Goal: Task Accomplishment & Management: Use online tool/utility

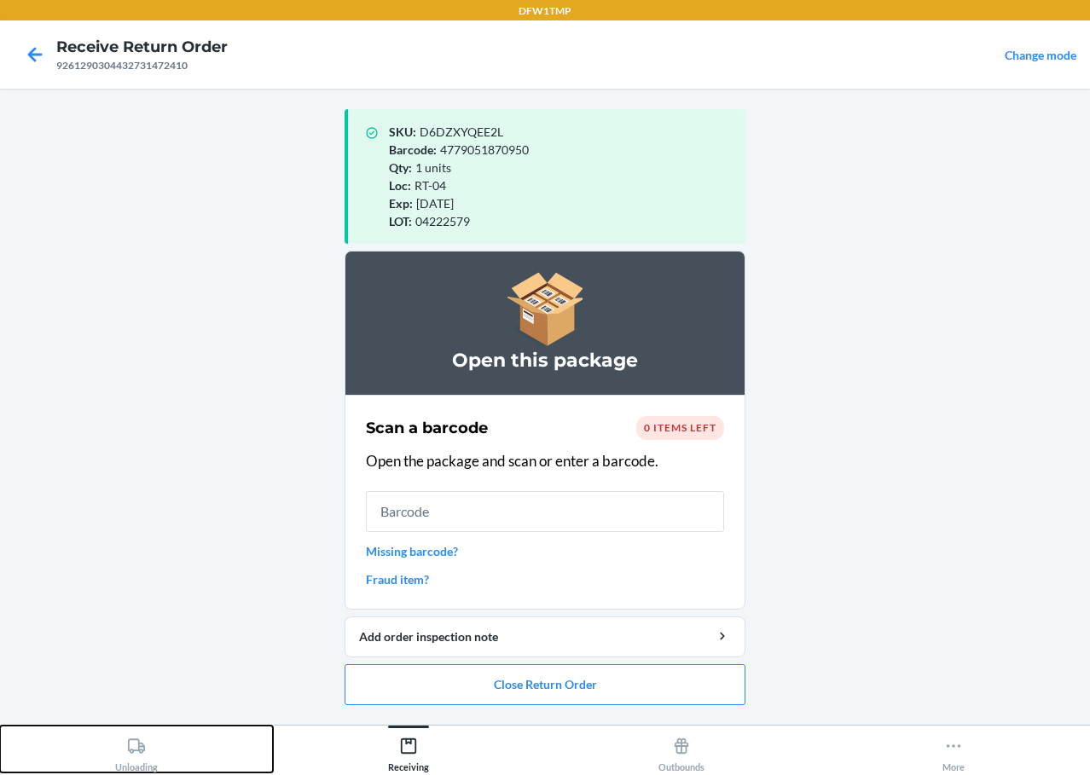
click at [139, 759] on div "Unloading" at bounding box center [136, 751] width 43 height 43
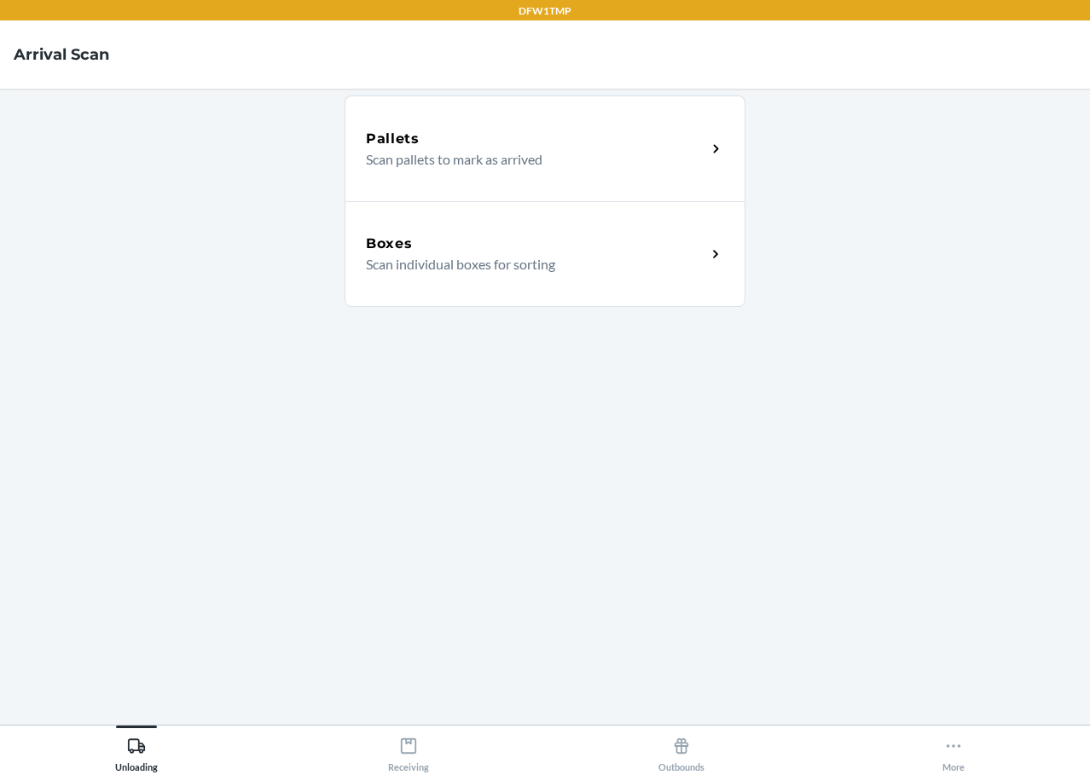
click at [528, 260] on p "Scan individual boxes for sorting" at bounding box center [529, 264] width 327 height 20
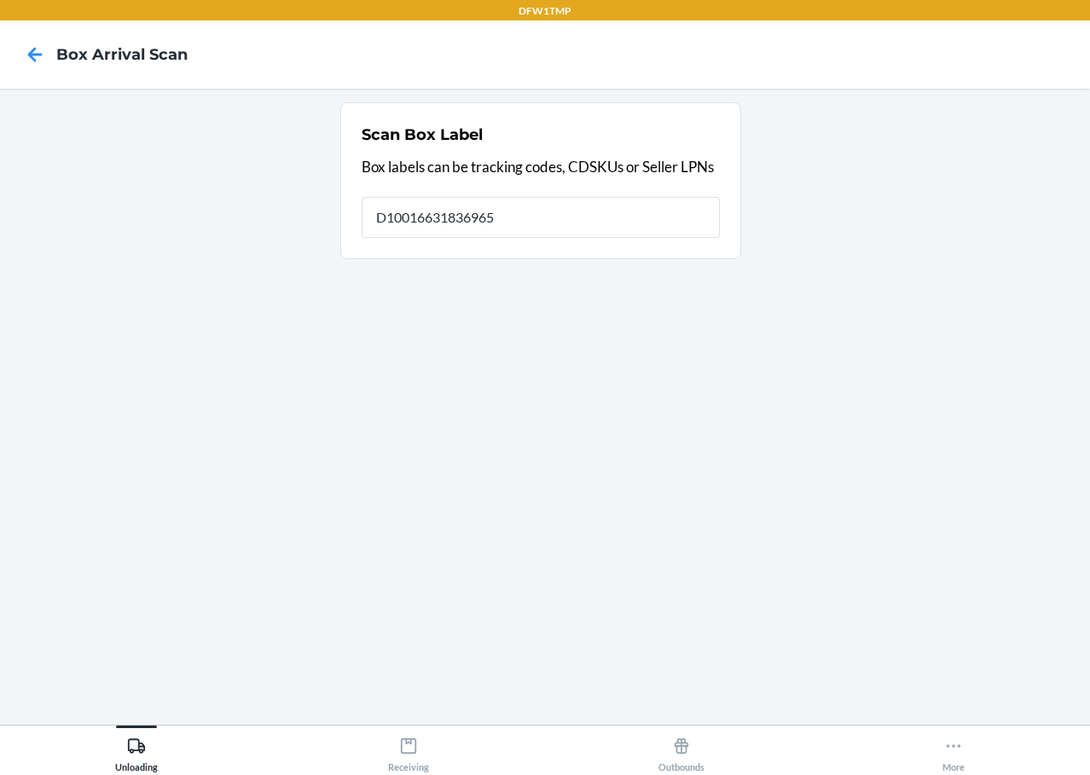
type input "D10016631836965"
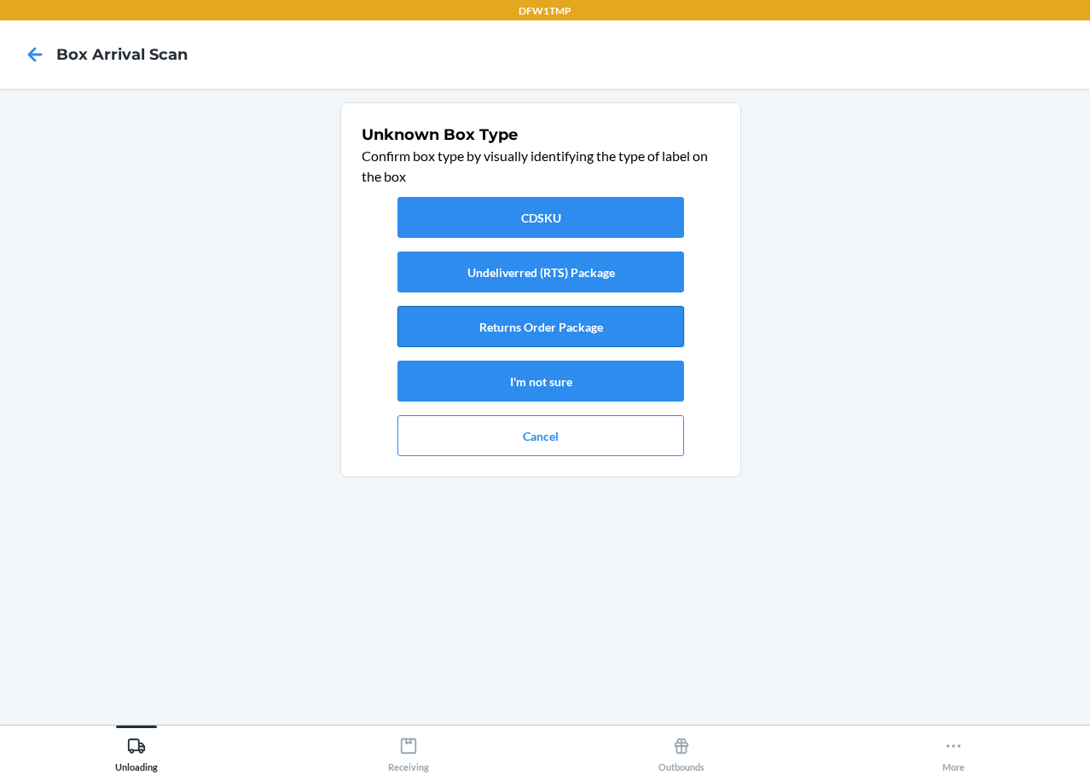
click at [642, 320] on button "Returns Order Package" at bounding box center [540, 326] width 286 height 41
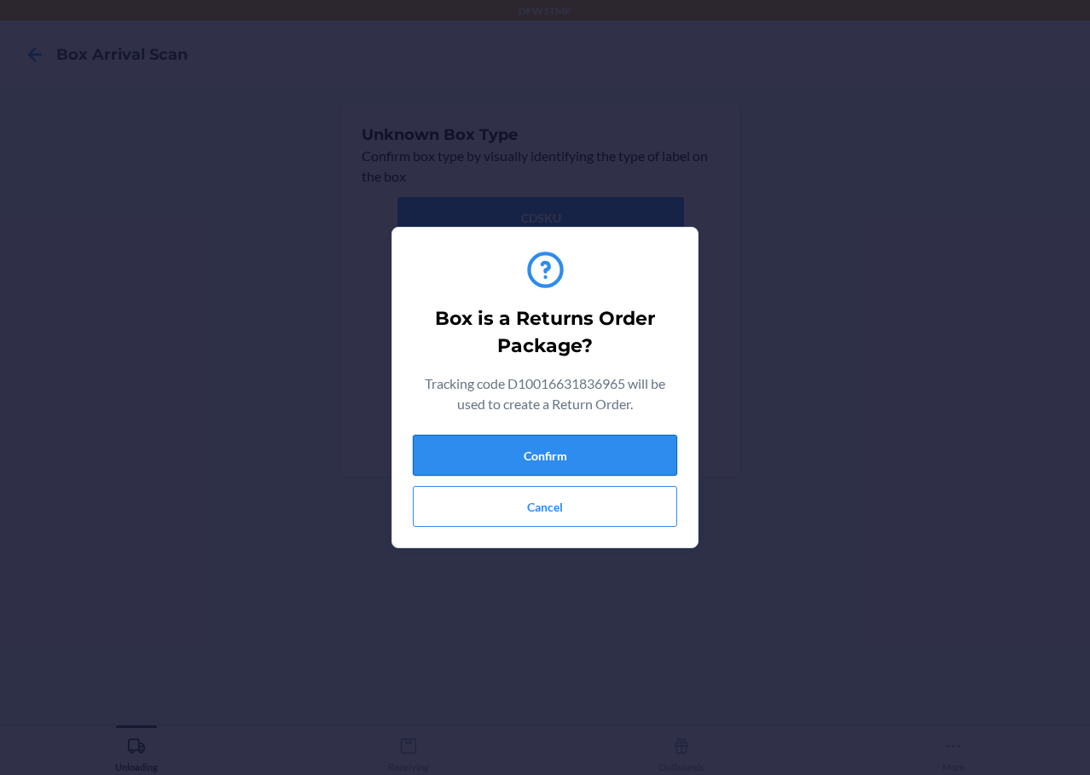
click at [581, 465] on button "Confirm" at bounding box center [545, 455] width 264 height 41
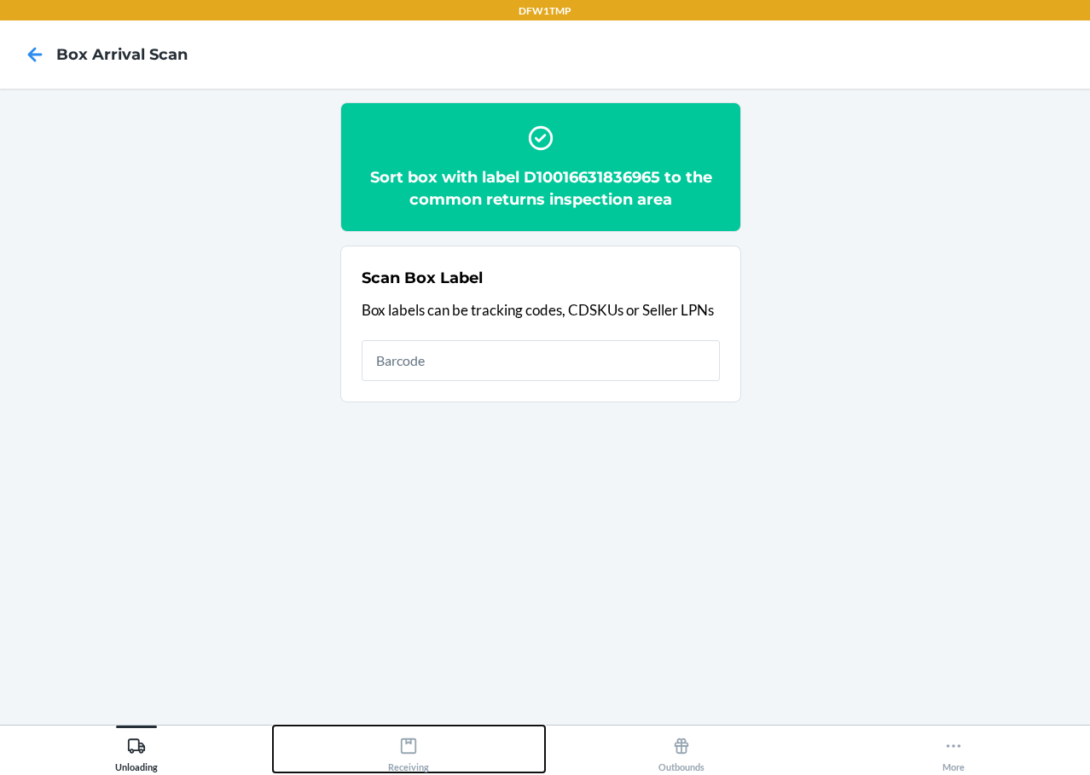
click at [410, 768] on div "Receiving" at bounding box center [408, 751] width 41 height 43
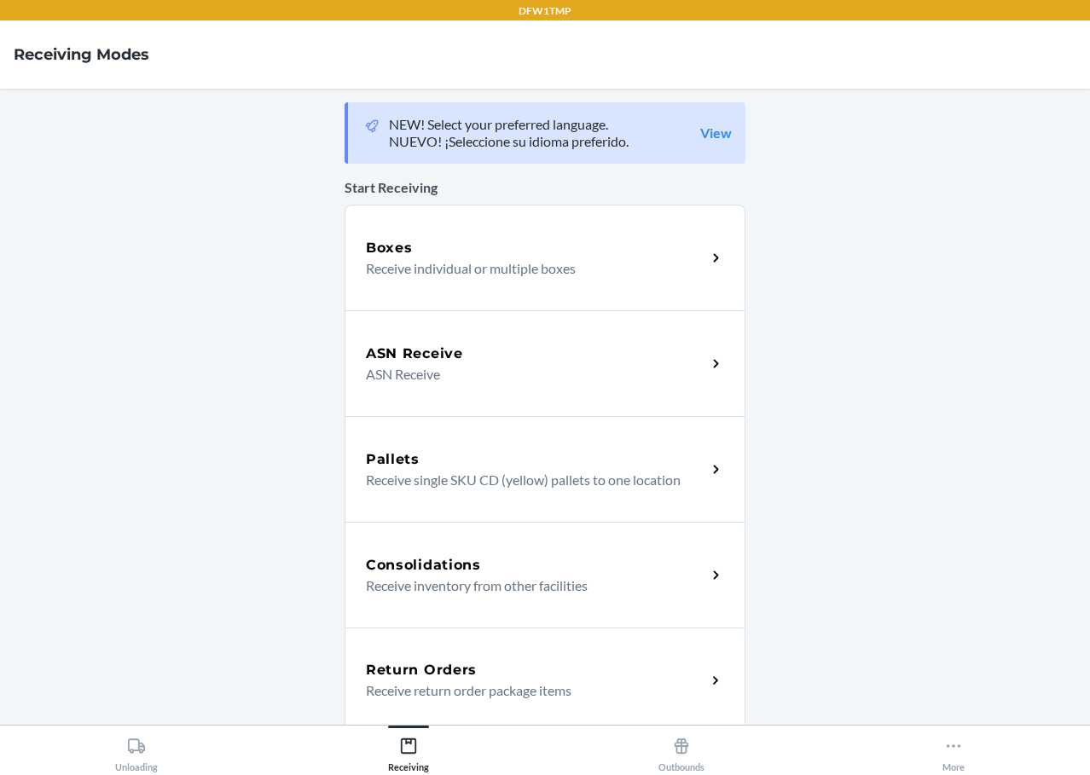
drag, startPoint x: 487, startPoint y: 689, endPoint x: 478, endPoint y: 663, distance: 27.0
click at [486, 686] on p "Receive return order package items" at bounding box center [529, 690] width 327 height 20
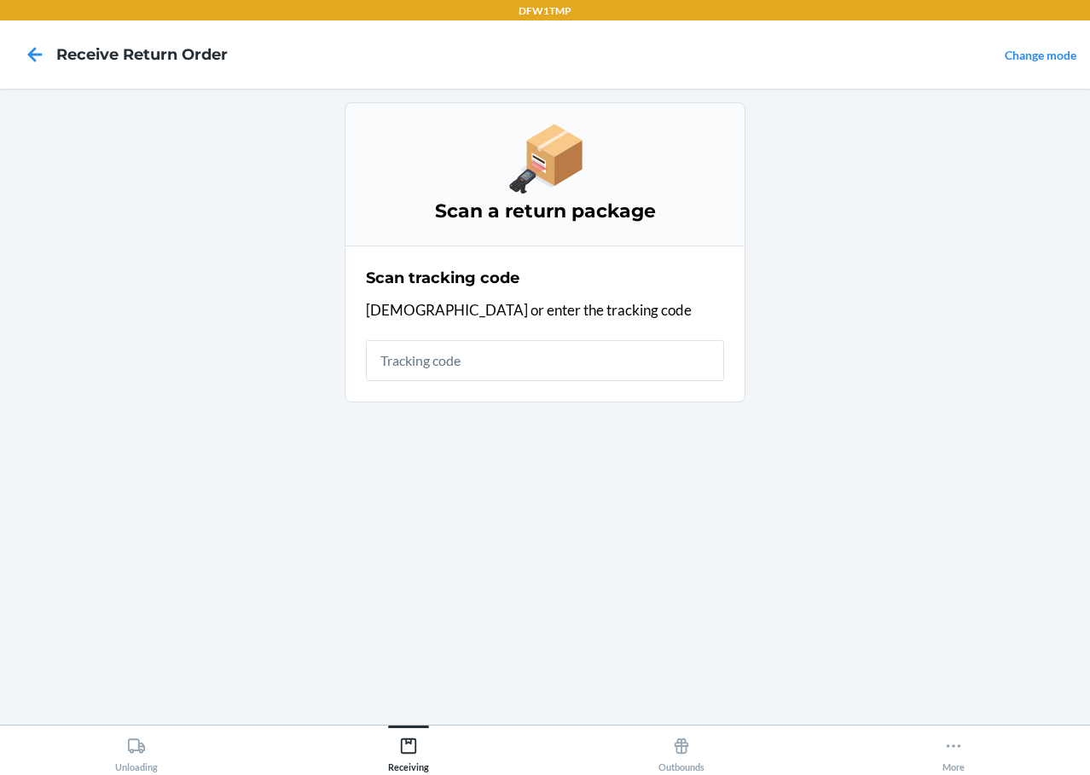
click at [509, 359] on input "text" at bounding box center [545, 360] width 358 height 41
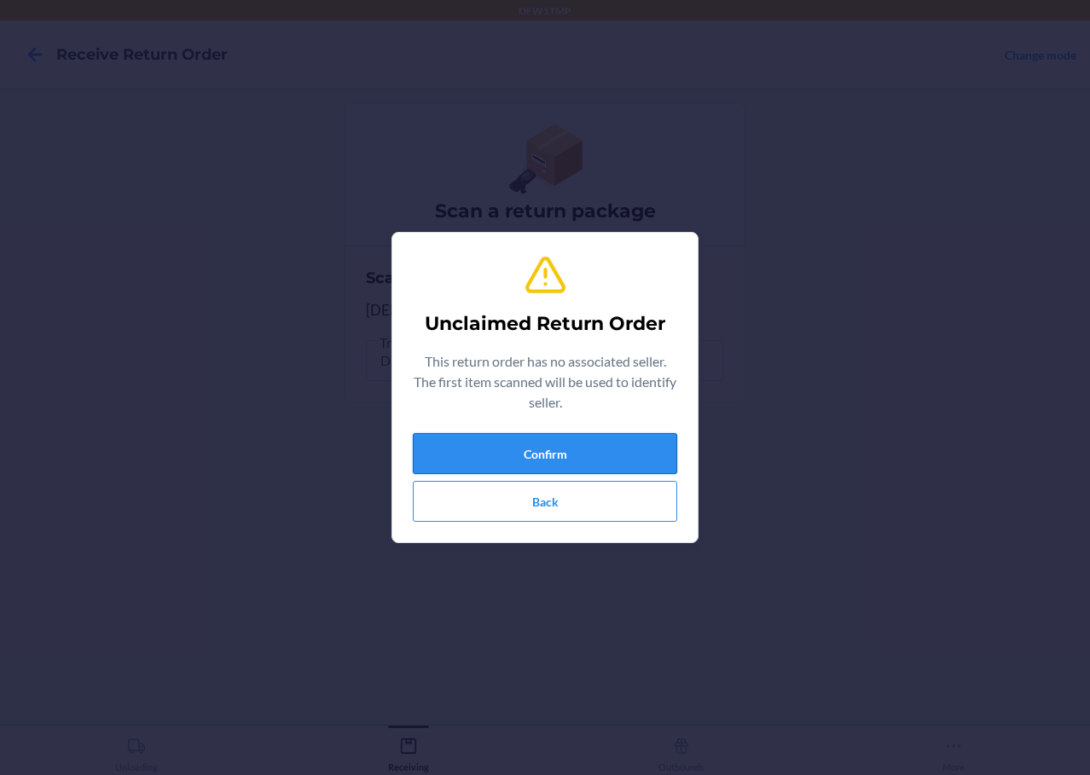
click at [567, 452] on button "Confirm" at bounding box center [545, 453] width 264 height 41
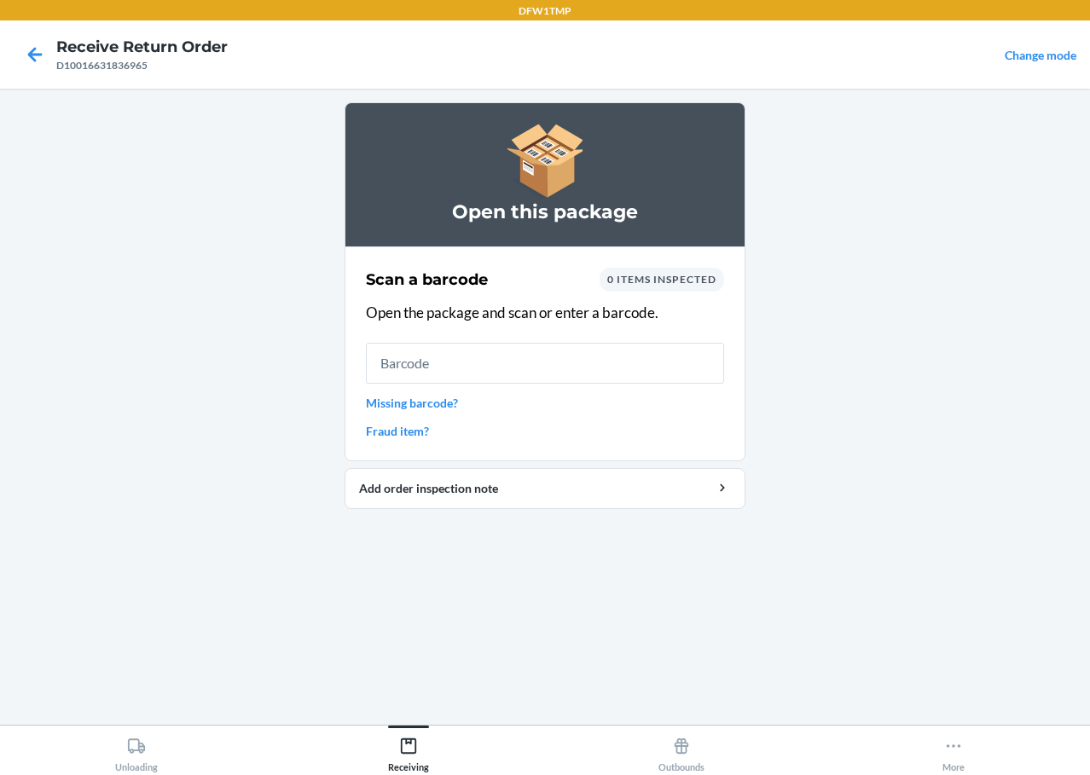
click at [473, 360] on input "text" at bounding box center [545, 363] width 358 height 41
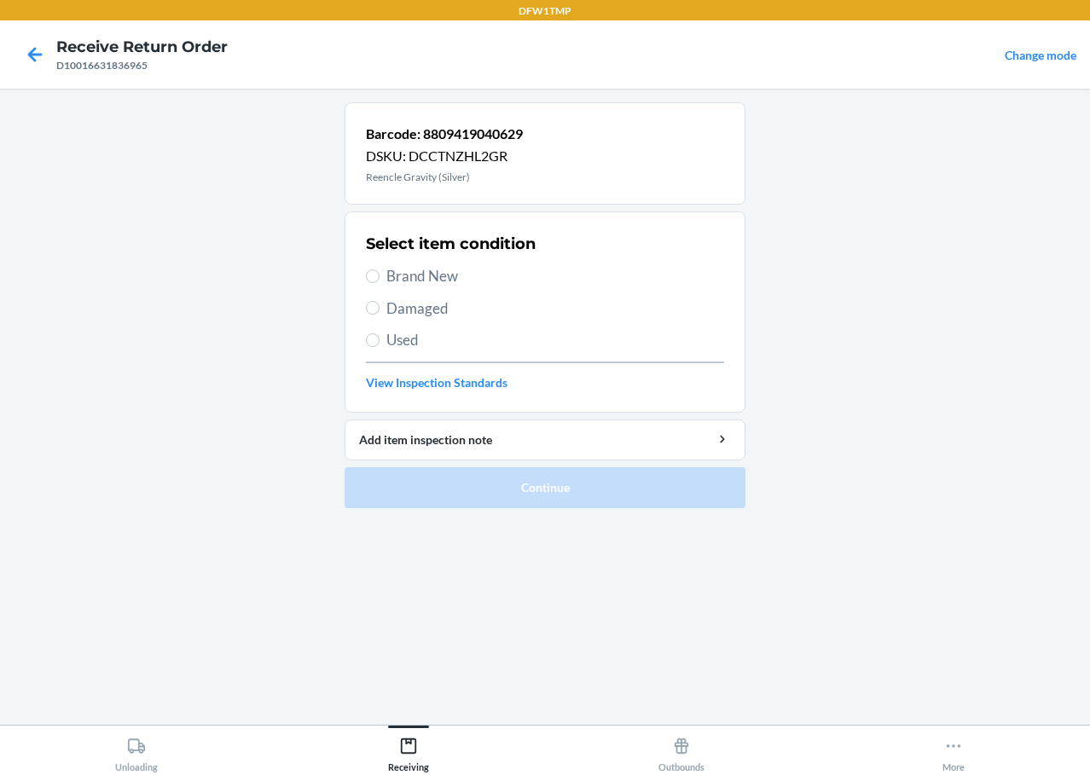
click at [386, 277] on span "Brand New" at bounding box center [555, 276] width 338 height 22
click at [379, 277] on input "Brand New" at bounding box center [373, 276] width 14 height 14
radio input "true"
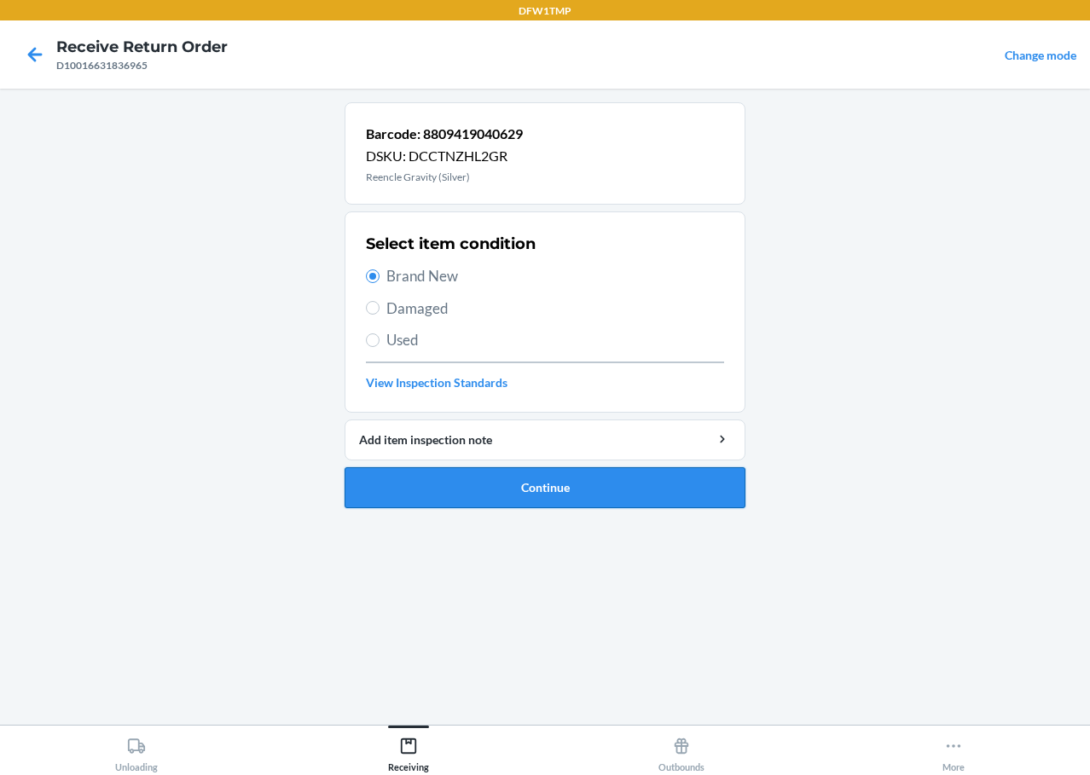
click at [553, 499] on button "Continue" at bounding box center [544, 487] width 401 height 41
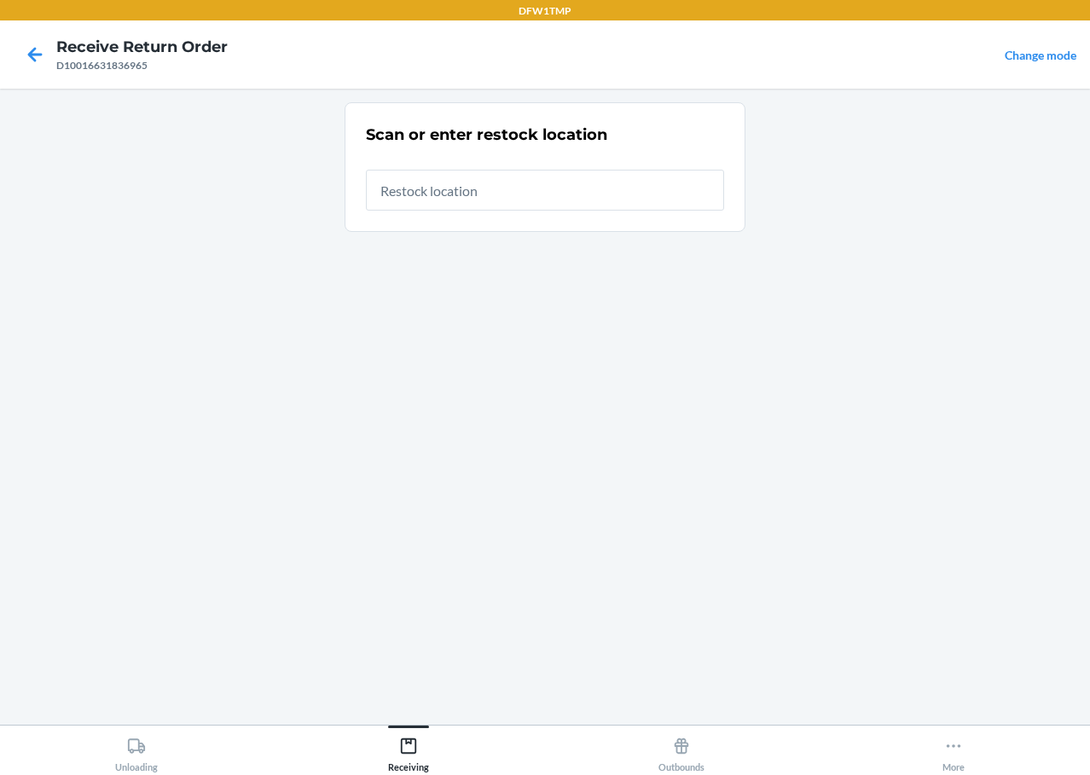
click at [500, 208] on input "text" at bounding box center [545, 190] width 358 height 41
type input "RT-04"
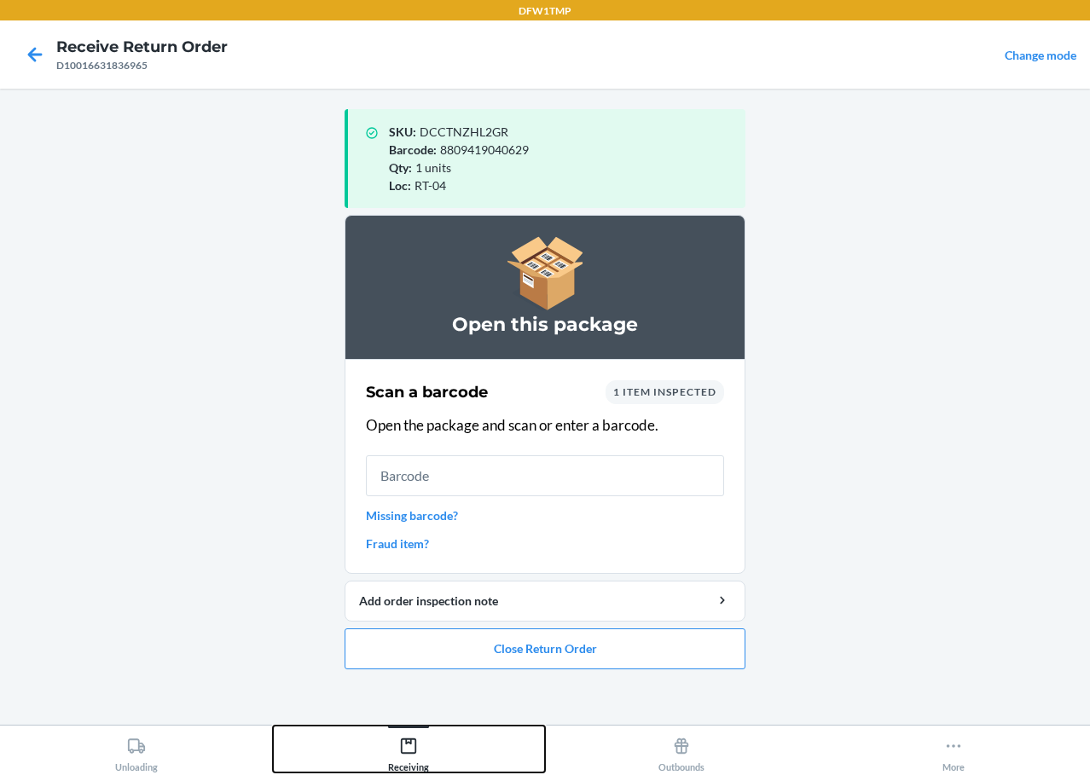
click at [412, 753] on icon at bounding box center [408, 745] width 15 height 15
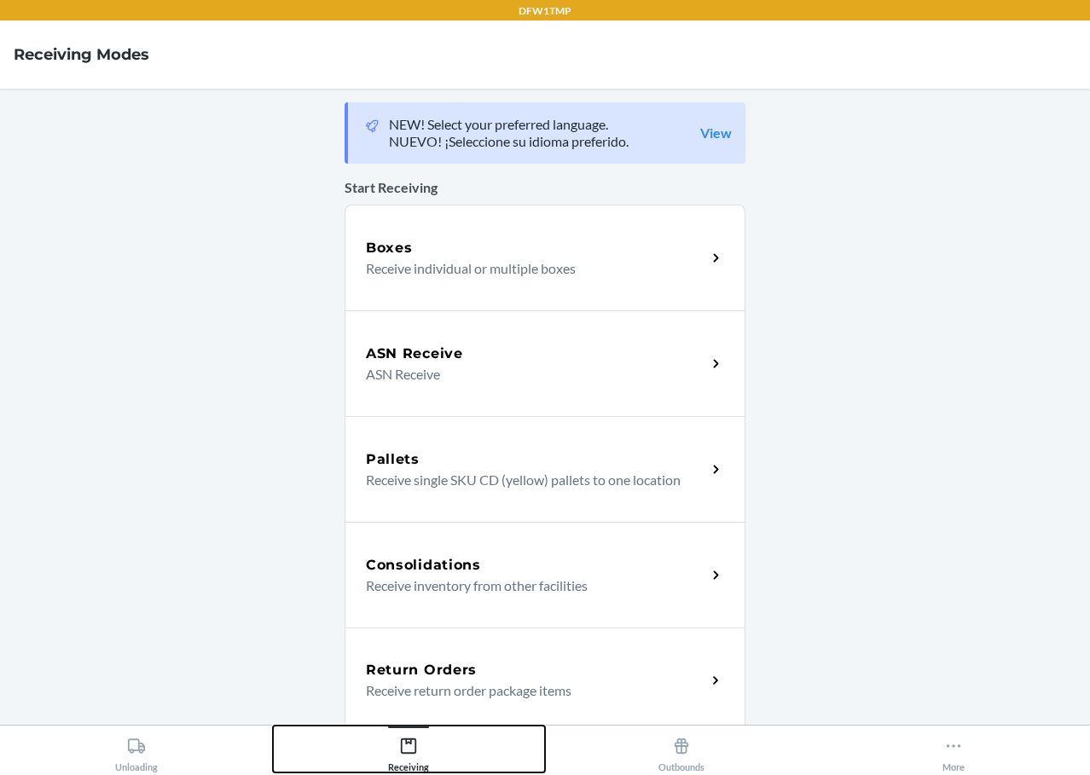
click at [273, 726] on button "Receiving" at bounding box center [409, 749] width 273 height 47
click at [441, 681] on p "Receive return order package items" at bounding box center [529, 690] width 327 height 20
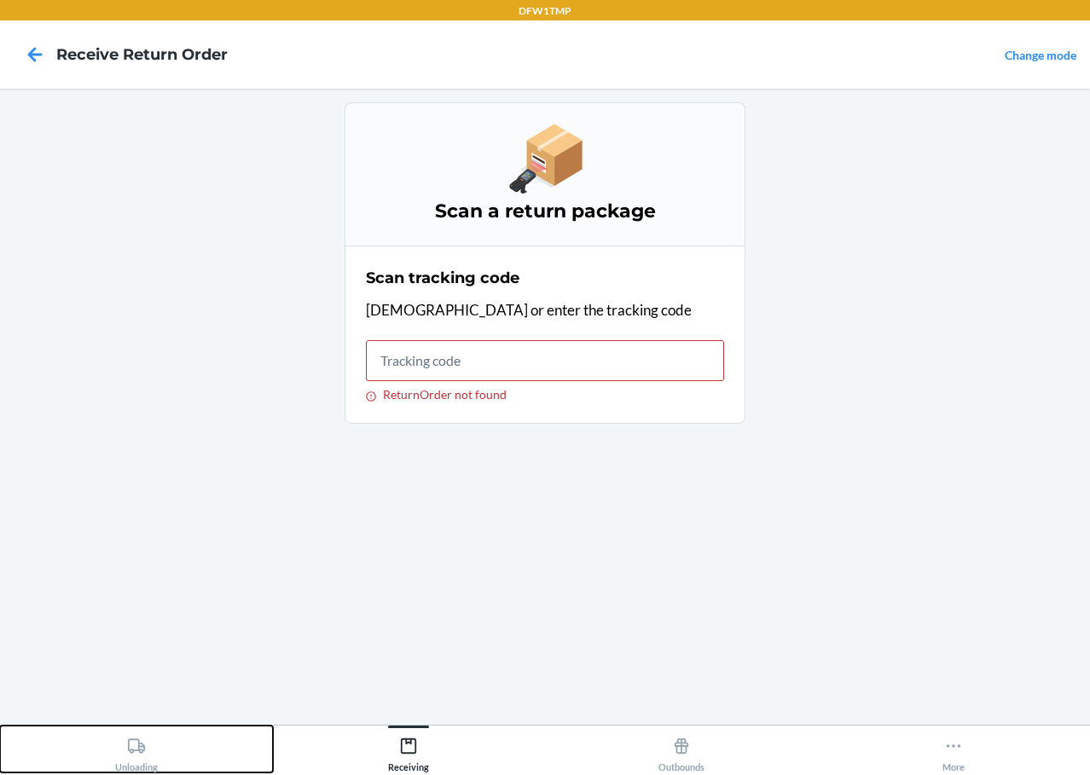
click at [119, 734] on div "Unloading" at bounding box center [136, 751] width 43 height 43
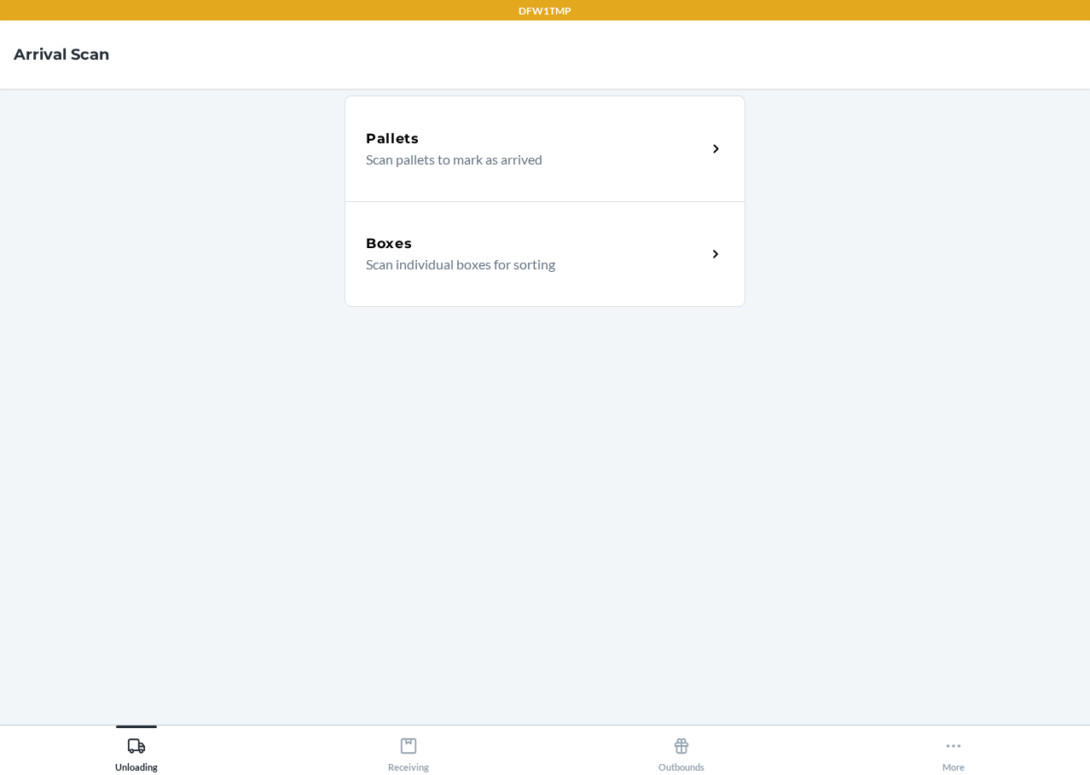
click at [671, 247] on div "Boxes" at bounding box center [536, 244] width 340 height 20
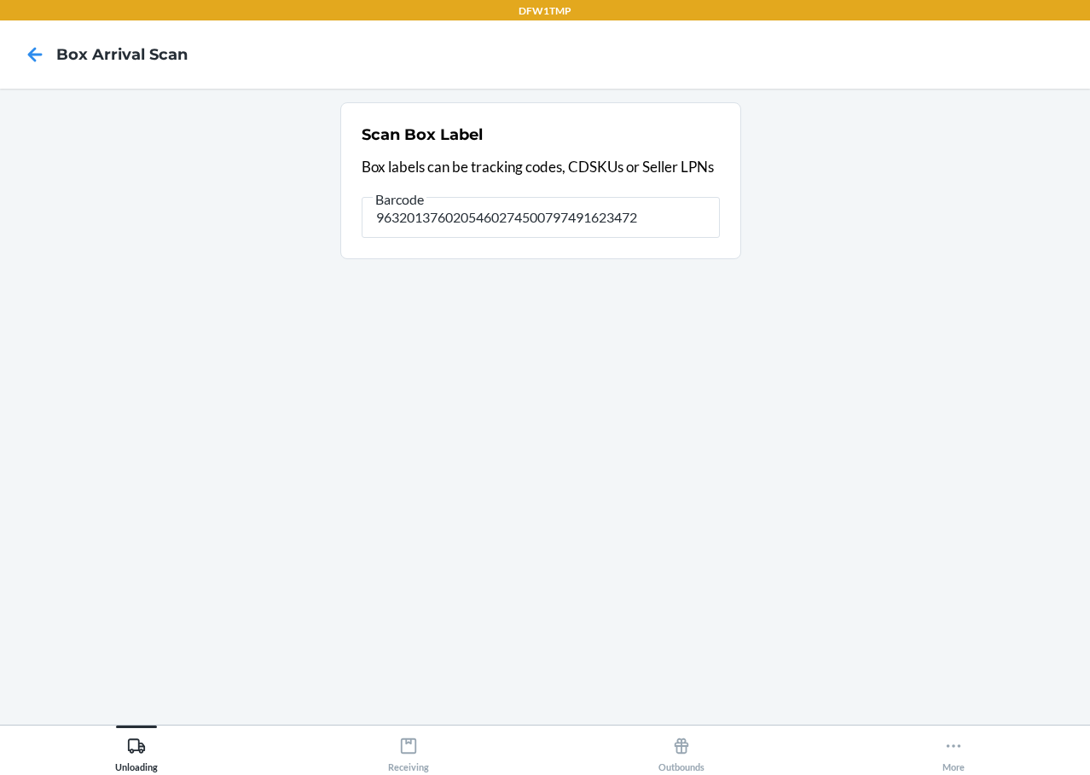
type input "9632013760205460274500797491623472"
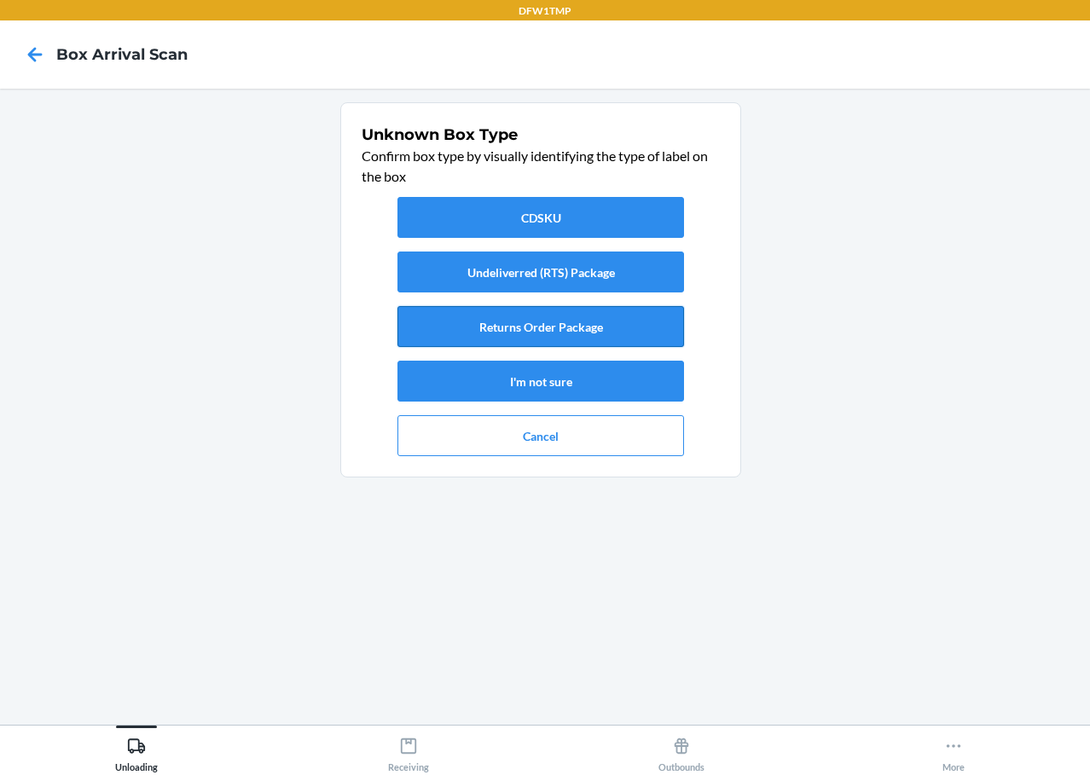
click at [609, 328] on button "Returns Order Package" at bounding box center [540, 326] width 286 height 41
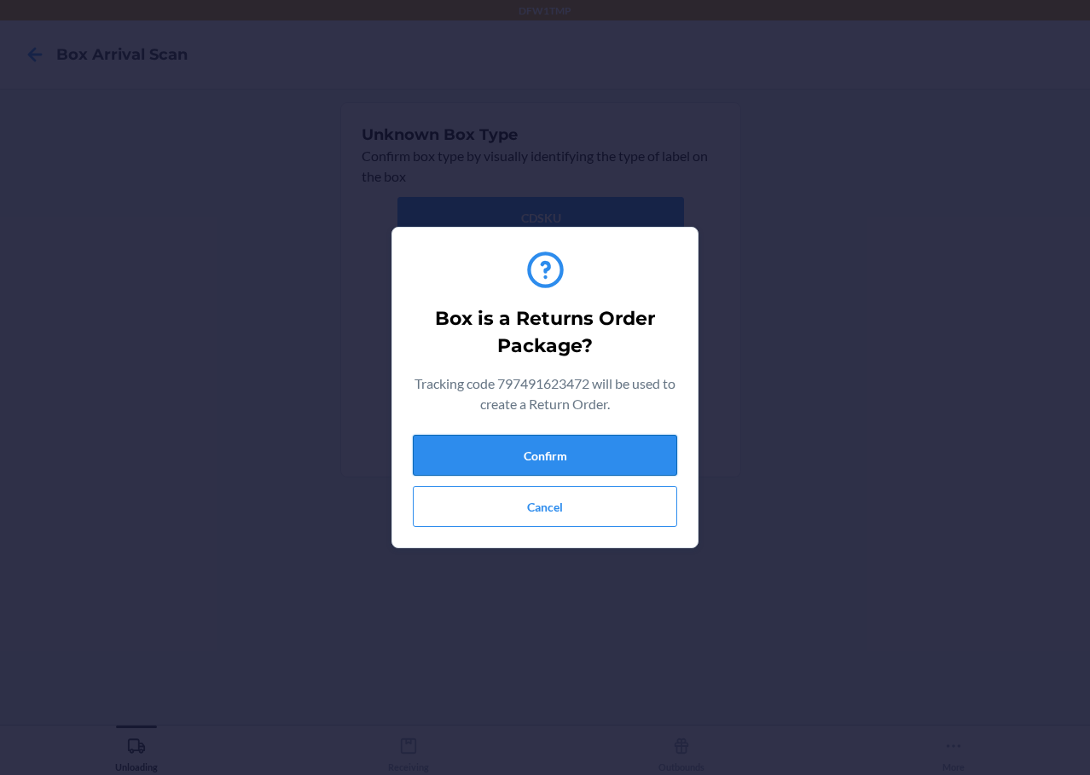
click at [541, 442] on button "Confirm" at bounding box center [545, 455] width 264 height 41
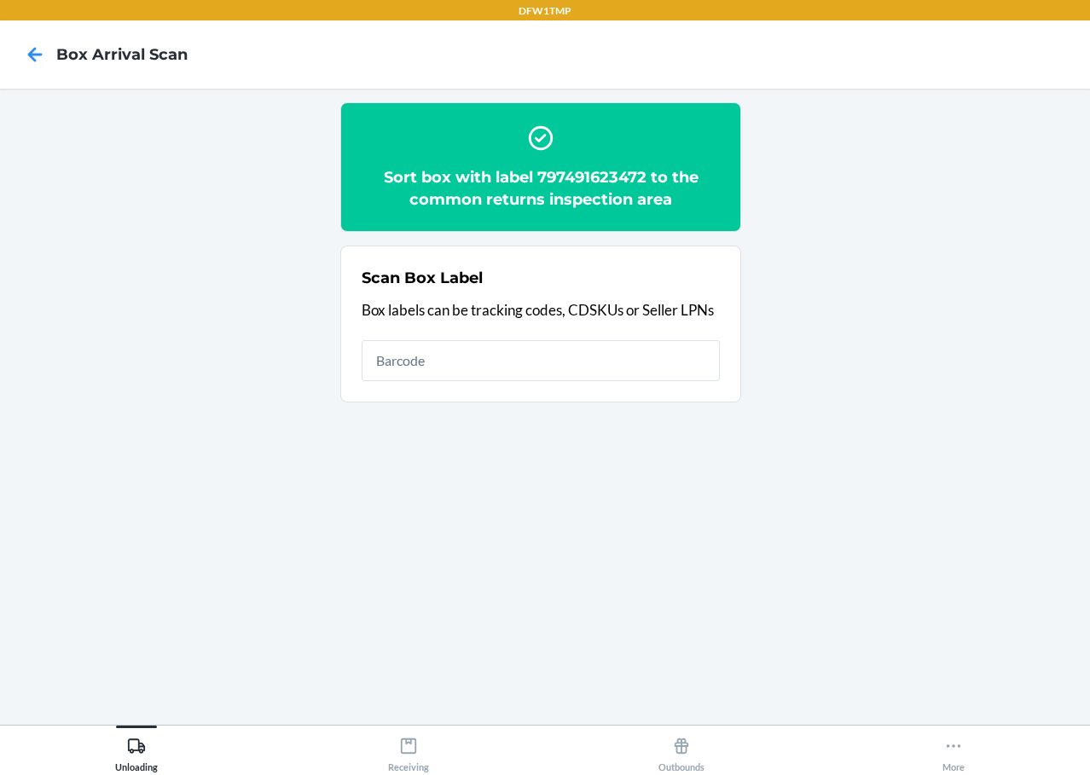
click at [454, 354] on input "text" at bounding box center [540, 360] width 358 height 41
drag, startPoint x: 421, startPoint y: 737, endPoint x: 407, endPoint y: 727, distance: 17.3
click at [416, 736] on div "Receiving" at bounding box center [408, 751] width 41 height 43
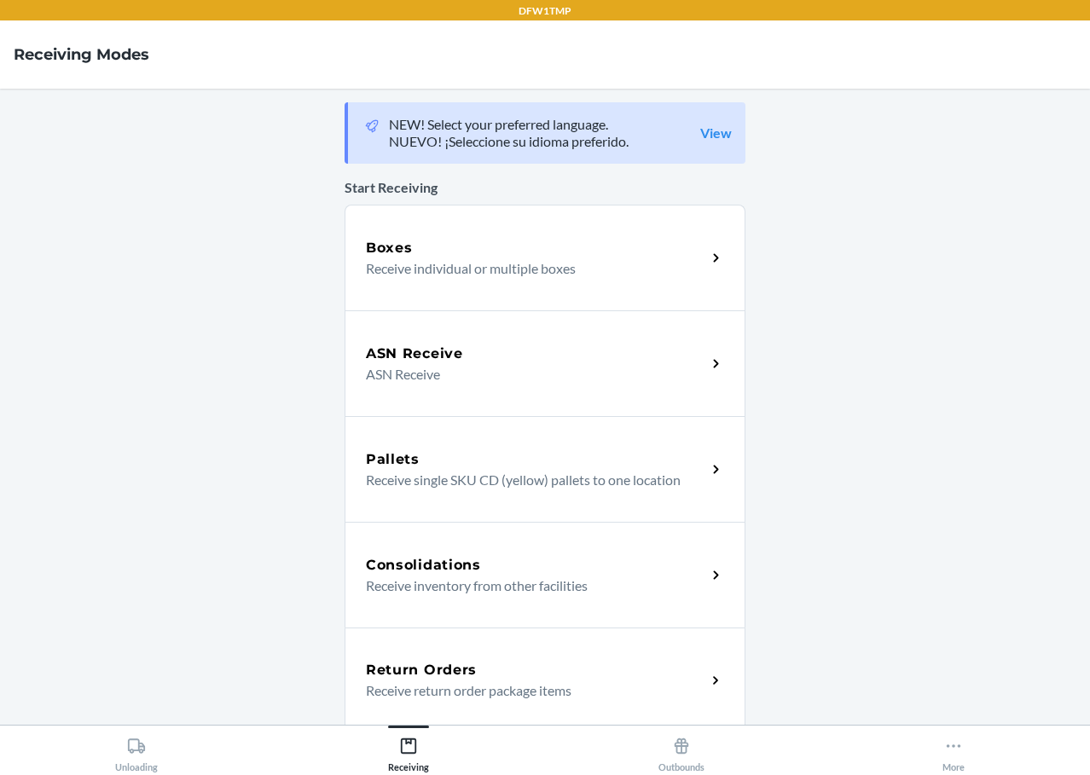
click at [458, 667] on h5 "Return Orders" at bounding box center [421, 670] width 111 height 20
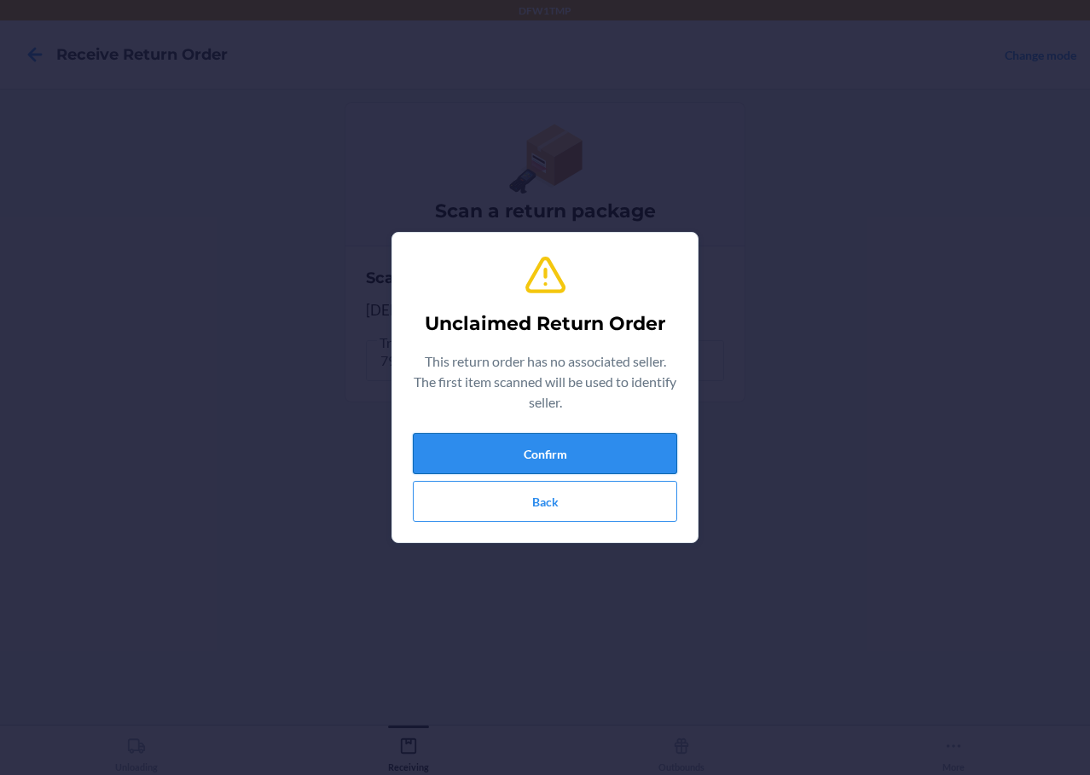
click at [548, 454] on button "Confirm" at bounding box center [545, 453] width 264 height 41
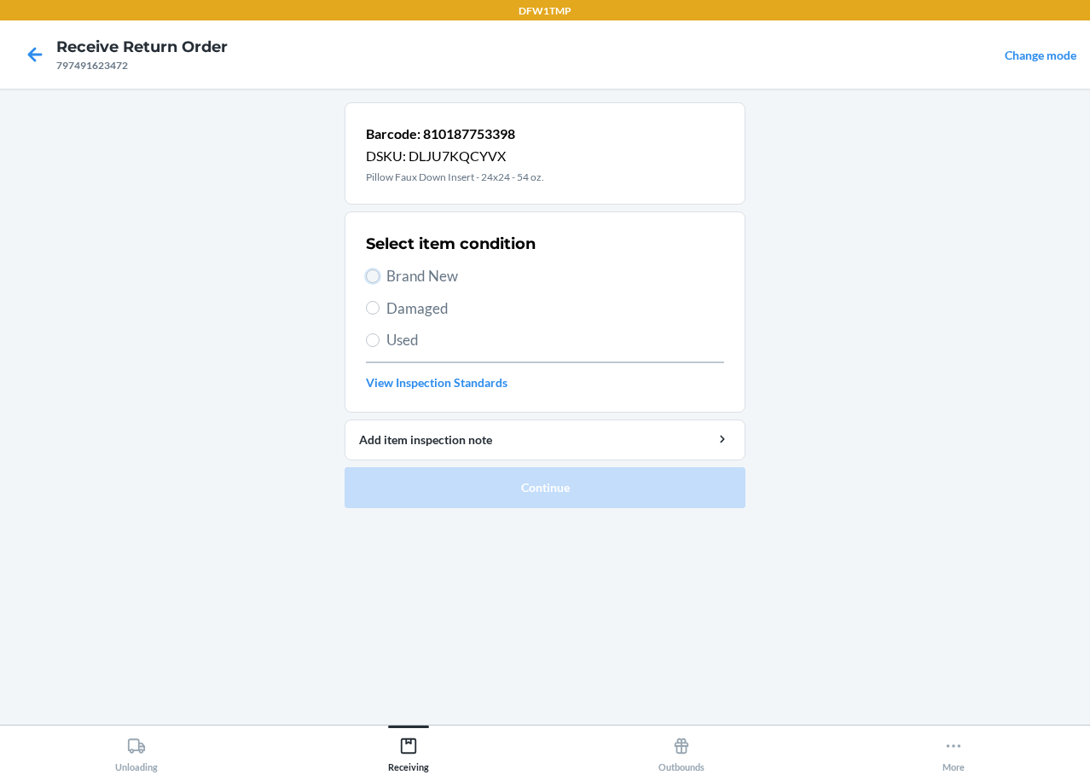
click at [370, 275] on input "Brand New" at bounding box center [373, 276] width 14 height 14
radio input "true"
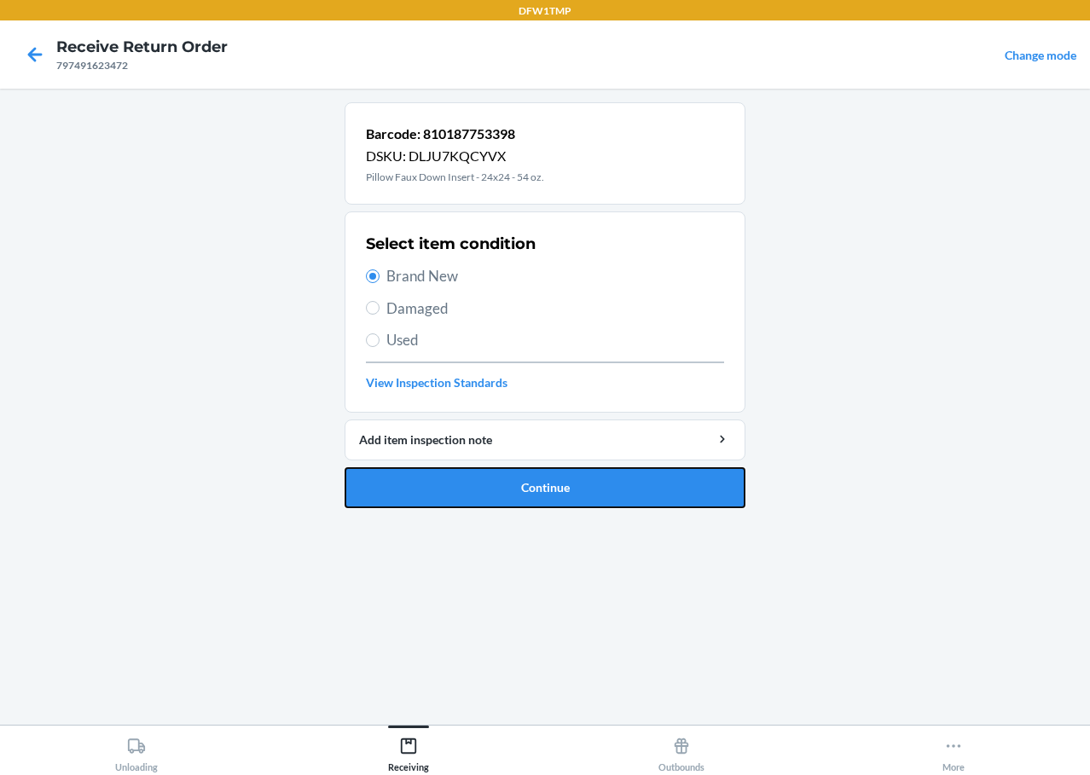
drag, startPoint x: 489, startPoint y: 481, endPoint x: 483, endPoint y: 473, distance: 9.7
click at [488, 481] on button "Continue" at bounding box center [544, 487] width 401 height 41
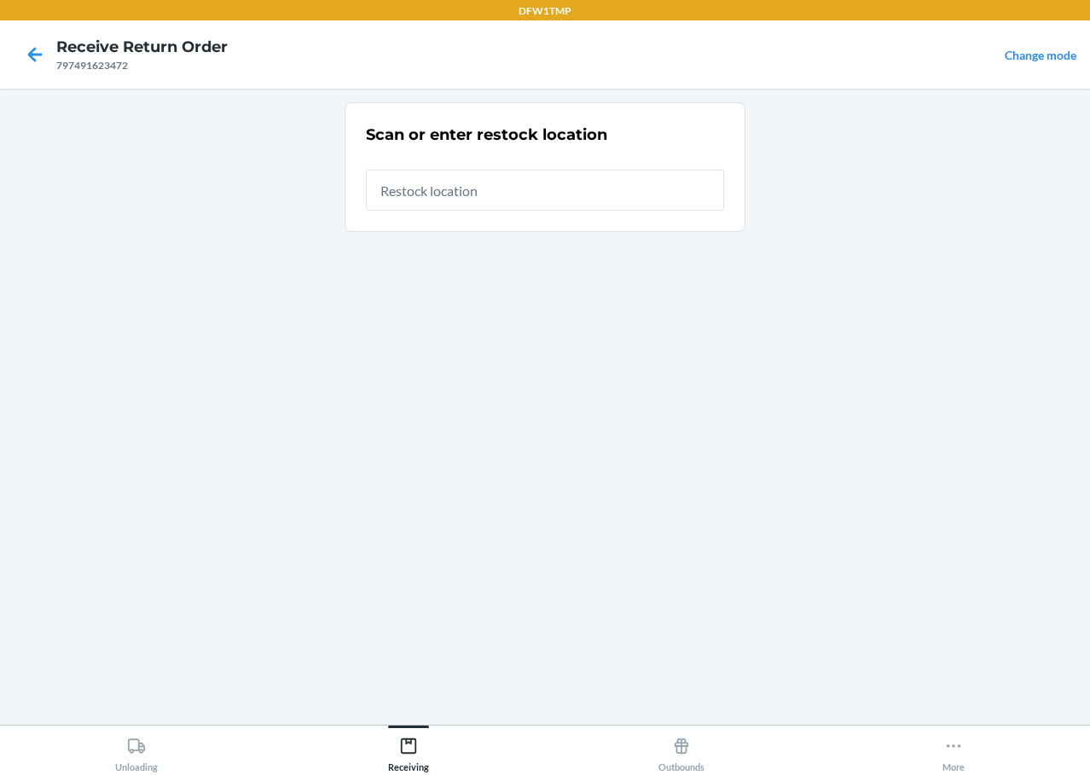
click at [417, 194] on input "text" at bounding box center [545, 190] width 358 height 41
type input "RT-04"
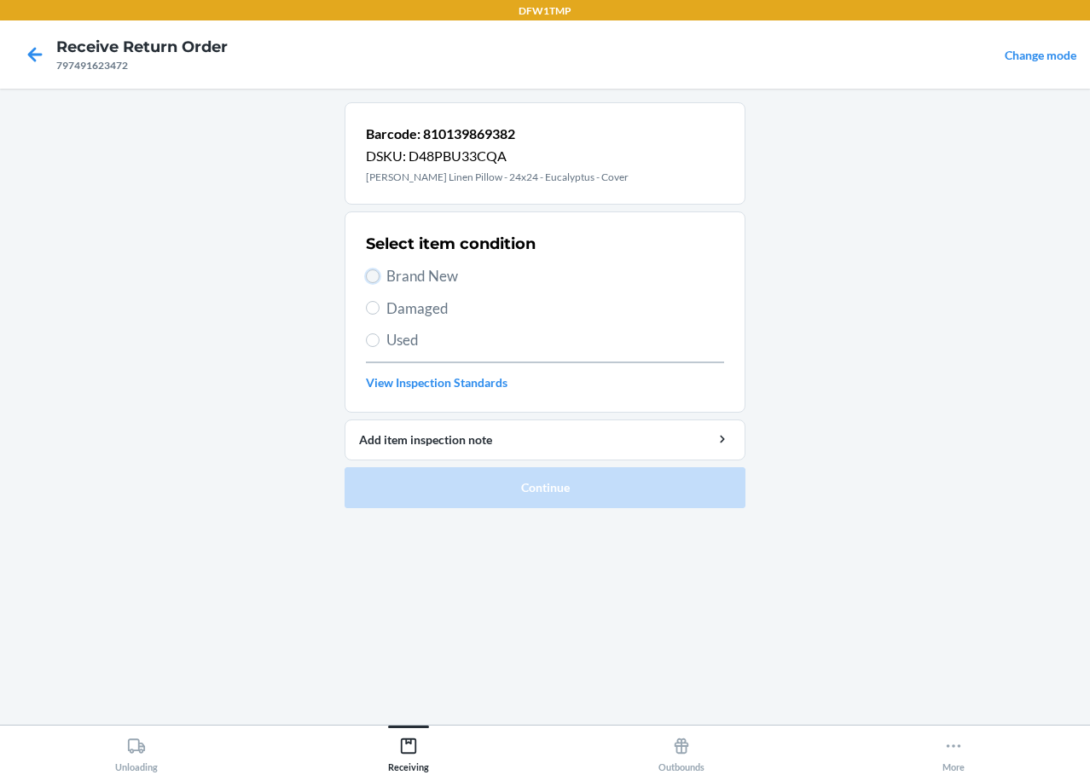
click at [378, 278] on input "Brand New" at bounding box center [373, 276] width 14 height 14
radio input "true"
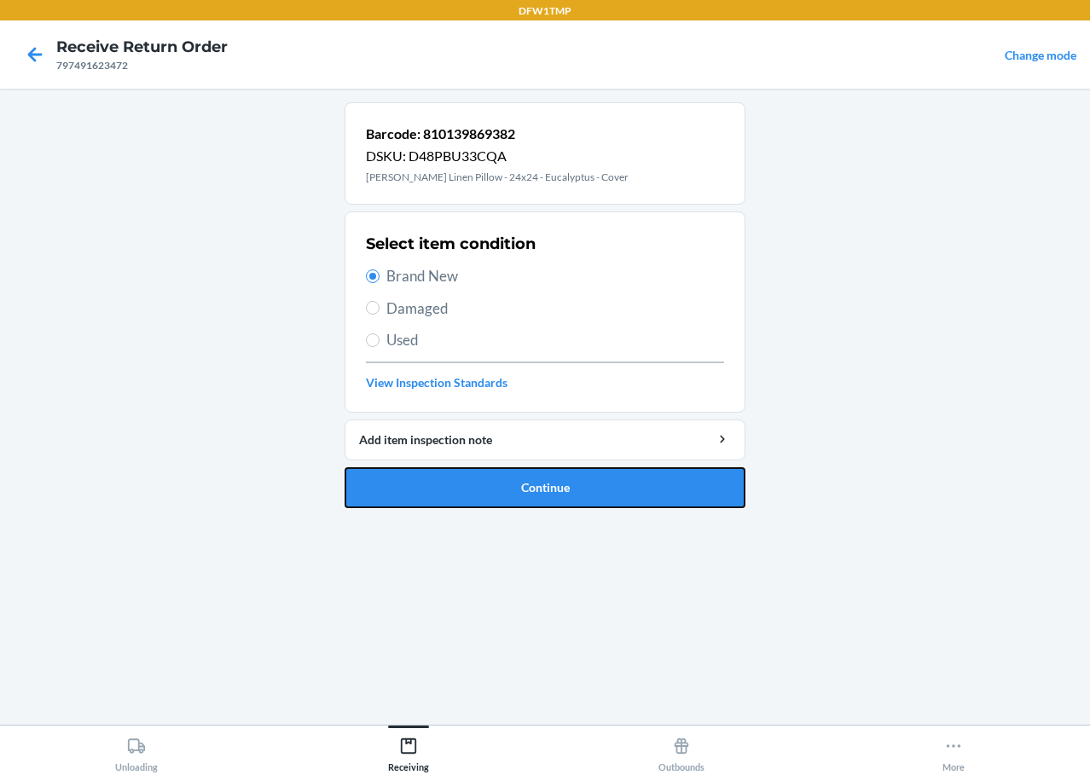
click at [454, 492] on button "Continue" at bounding box center [544, 487] width 401 height 41
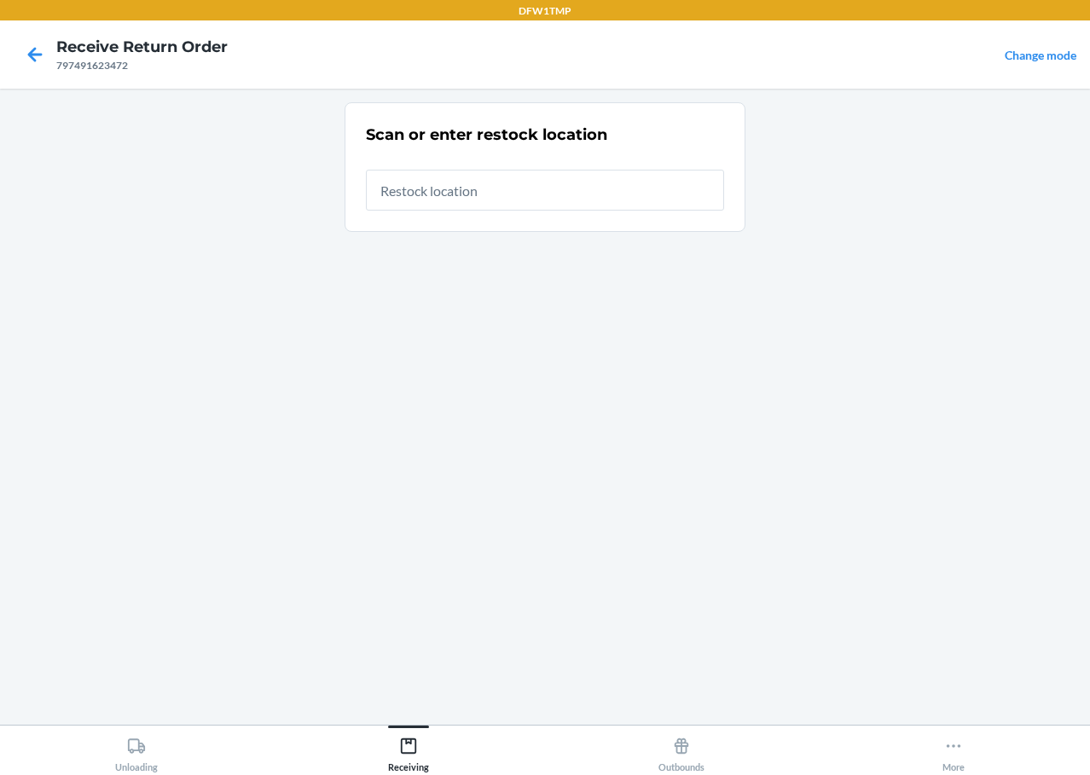
click at [402, 181] on input "text" at bounding box center [545, 190] width 358 height 41
type input "RT-04"
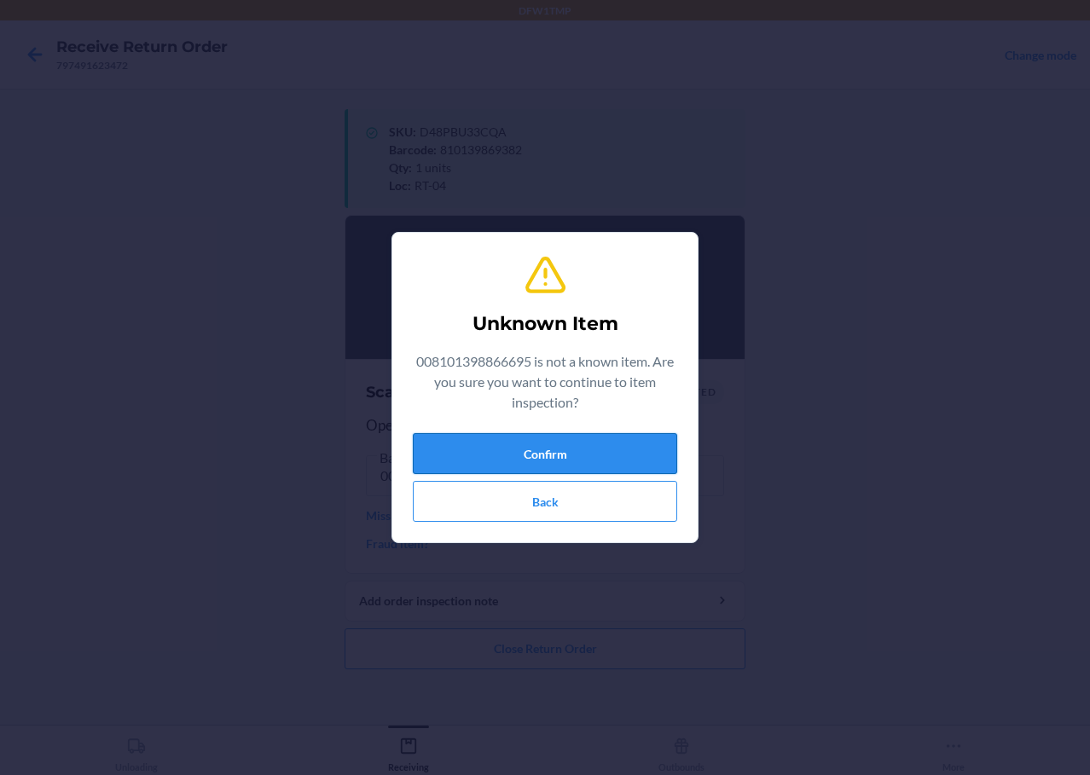
click at [570, 460] on button "Confirm" at bounding box center [545, 453] width 264 height 41
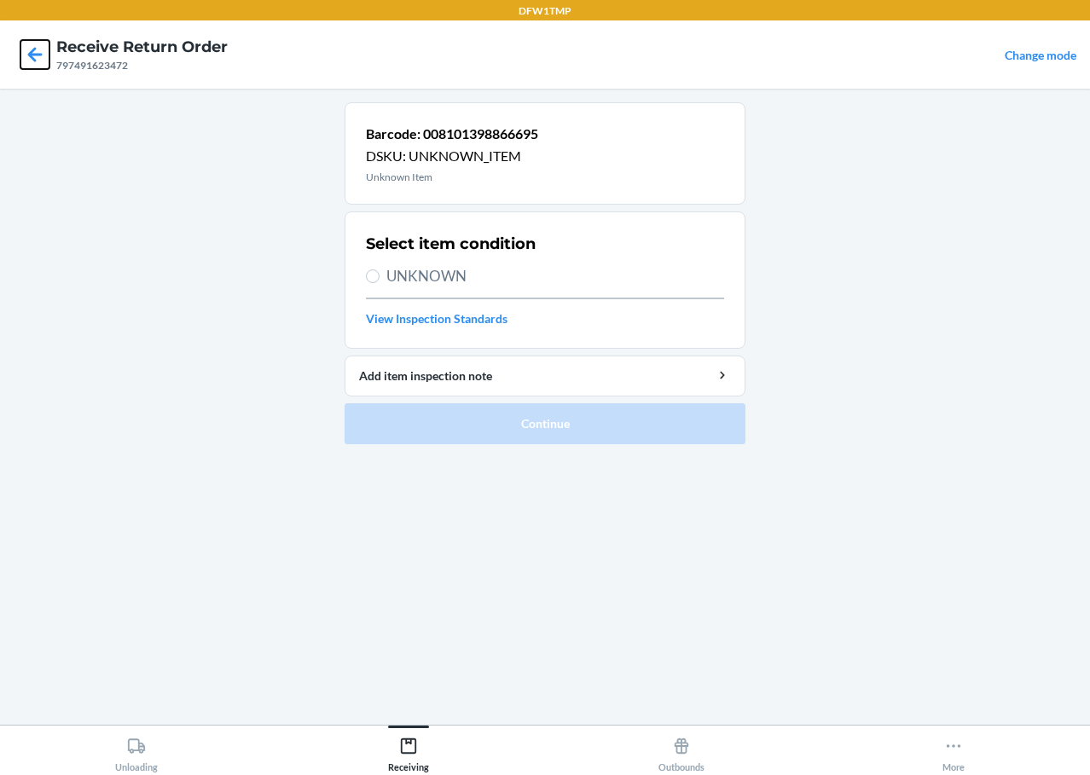
click at [29, 60] on icon at bounding box center [34, 54] width 29 height 29
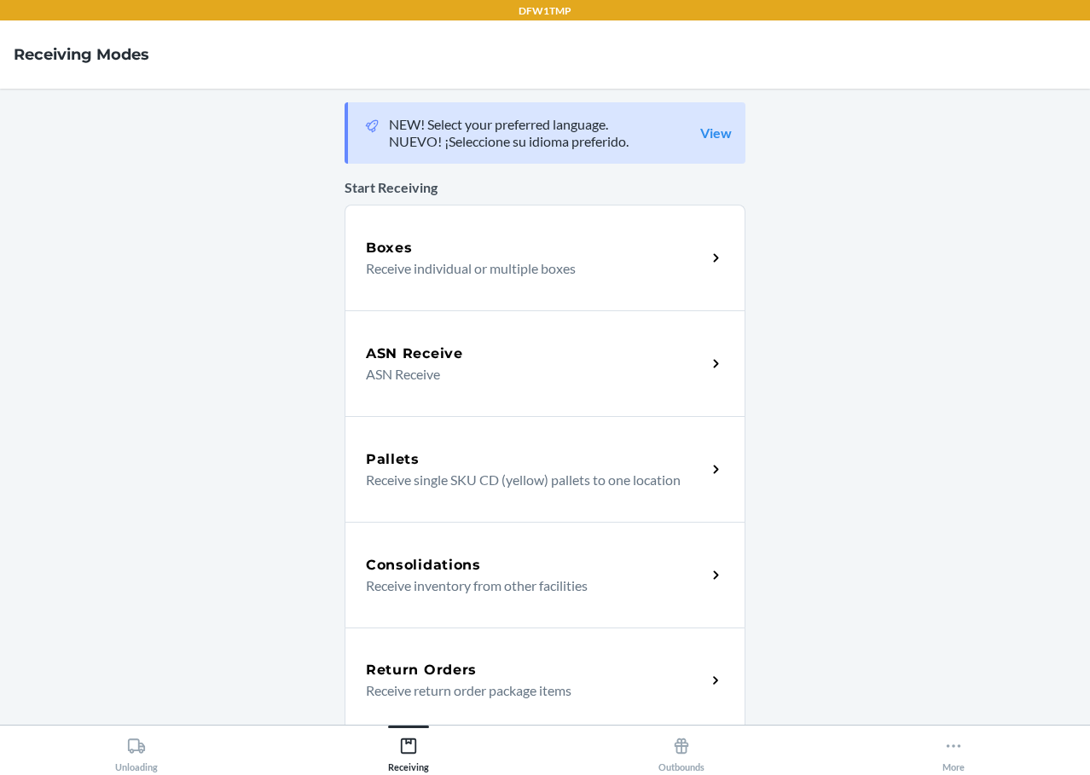
drag, startPoint x: 948, startPoint y: 188, endPoint x: 937, endPoint y: 192, distance: 11.9
click at [948, 188] on main "NEW! Select your preferred language. NUEVO! ¡Seleccione su idioma preferido. Vi…" at bounding box center [545, 407] width 1090 height 636
click at [474, 647] on div "Return Orders Receive return order package items" at bounding box center [544, 680] width 401 height 106
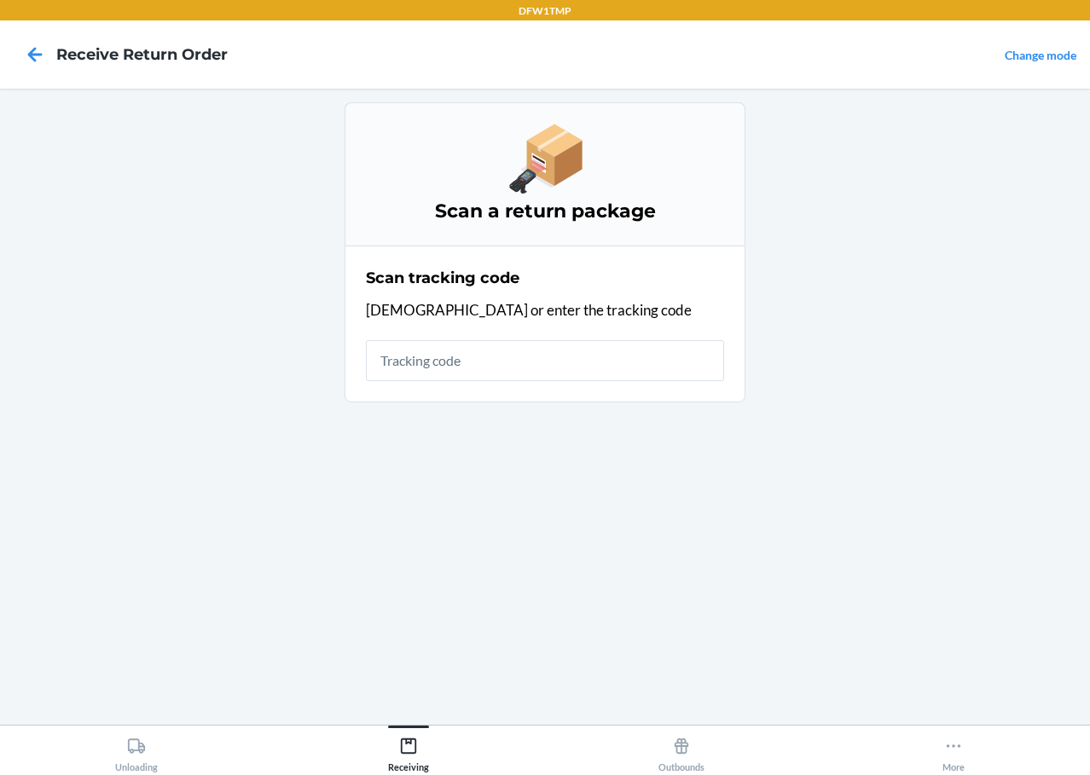
click at [491, 360] on input "text" at bounding box center [545, 360] width 358 height 41
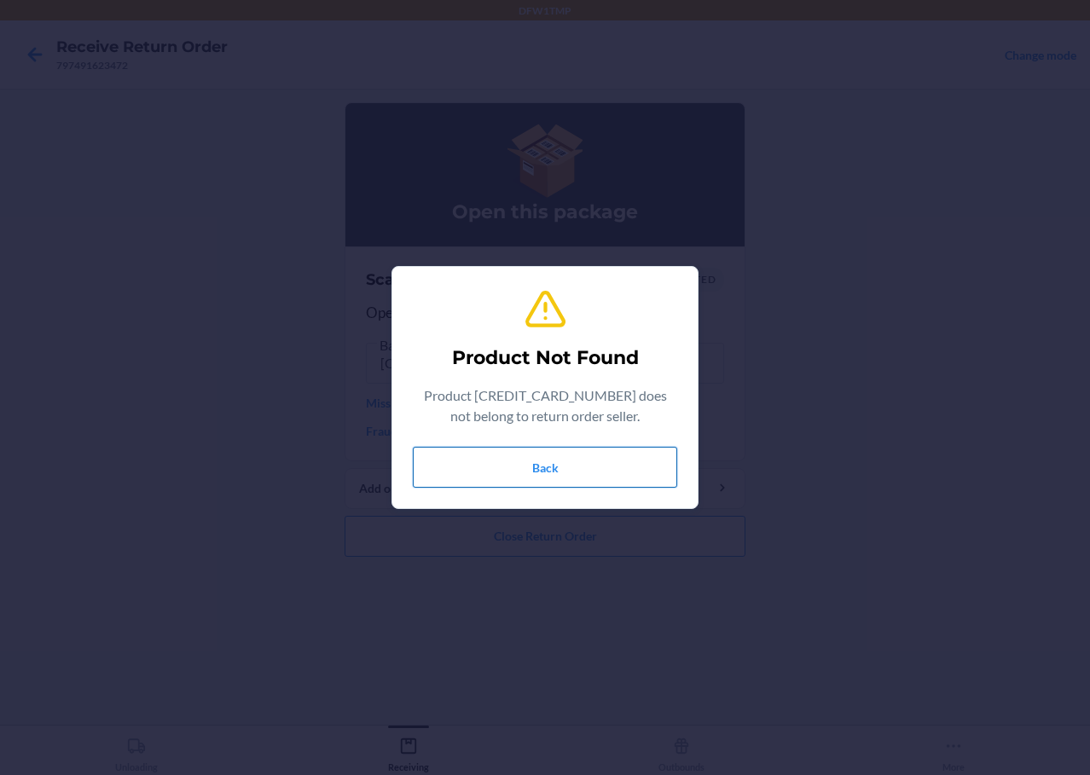
click at [573, 454] on button "Back" at bounding box center [545, 467] width 264 height 41
click at [554, 452] on button "Back" at bounding box center [545, 467] width 264 height 41
